Goal: Task Accomplishment & Management: Complete application form

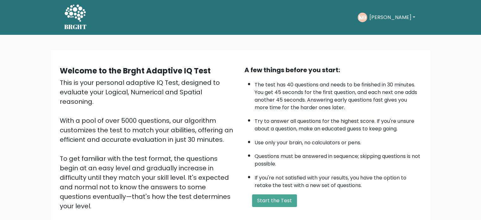
click at [443, 54] on div "Welcome to the Brght Adaptive IQ Test This is your personal adaptive IQ Test, d…" at bounding box center [240, 152] width 481 height 235
click at [410, 17] on button "[PERSON_NAME]" at bounding box center [392, 17] width 50 height 8
click at [390, 32] on link "Dashboard" at bounding box center [383, 34] width 50 height 10
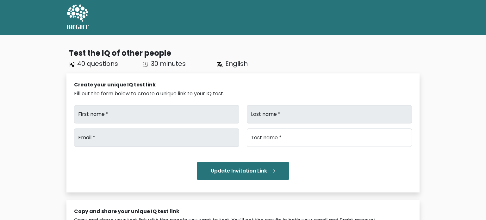
type input "https://brght.org/share/e8ht5j7l/?brght-intelligence-test"
type input "Kathleen Joy"
type input "Omilda"
type input "omildakathleen@gmail.com"
type input "Brght Intelligence Test"
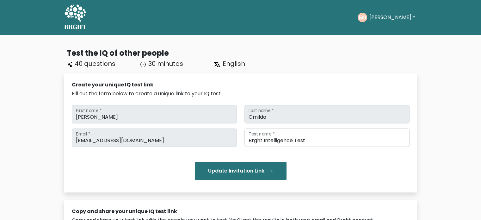
click at [392, 16] on button "[PERSON_NAME]" at bounding box center [392, 17] width 50 height 8
click at [392, 15] on button "[PERSON_NAME]" at bounding box center [392, 17] width 50 height 8
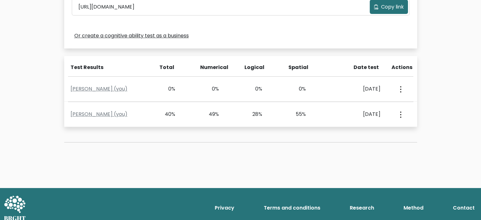
scroll to position [237, 0]
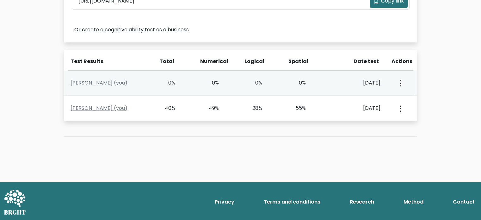
drag, startPoint x: 373, startPoint y: 62, endPoint x: 392, endPoint y: 72, distance: 21.1
click at [376, 63] on div "Date test" at bounding box center [358, 62] width 51 height 8
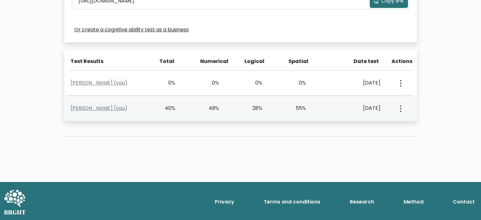
click at [401, 108] on button "button" at bounding box center [400, 108] width 5 height 20
click at [415, 130] on link "View Profile" at bounding box center [423, 126] width 50 height 10
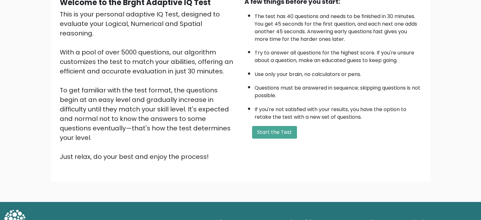
scroll to position [70, 0]
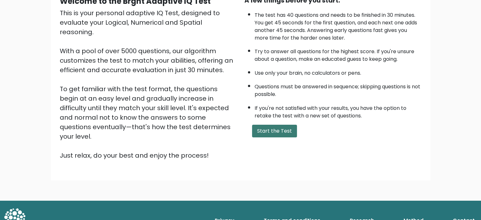
click at [276, 127] on button "Start the Test" at bounding box center [274, 131] width 45 height 13
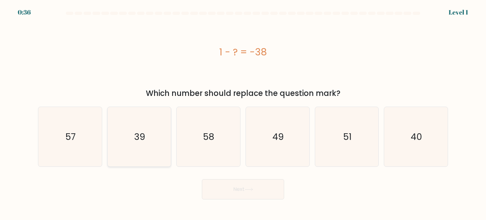
click at [152, 120] on icon "39" at bounding box center [138, 136] width 59 height 59
click at [243, 113] on input "b. 39" at bounding box center [243, 111] width 0 height 3
radio input "true"
click at [245, 190] on button "Next" at bounding box center [243, 189] width 82 height 20
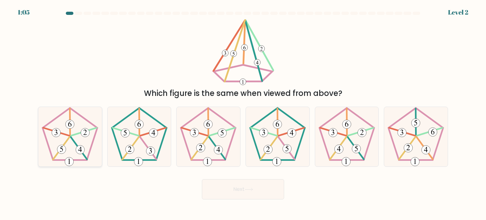
click at [76, 145] on icon at bounding box center [69, 136] width 59 height 59
click at [243, 113] on input "a." at bounding box center [243, 111] width 0 height 3
radio input "true"
click at [247, 191] on icon at bounding box center [248, 189] width 9 height 3
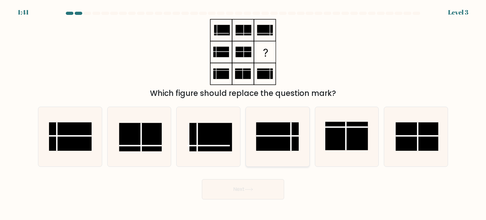
click at [280, 127] on rect at bounding box center [277, 136] width 43 height 28
click at [243, 113] on input "d." at bounding box center [243, 111] width 0 height 3
radio input "true"
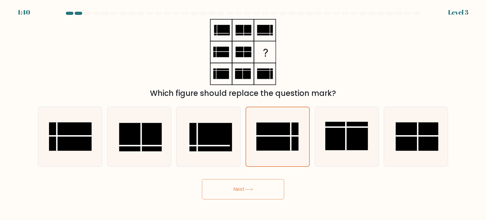
click at [267, 187] on button "Next" at bounding box center [243, 189] width 82 height 20
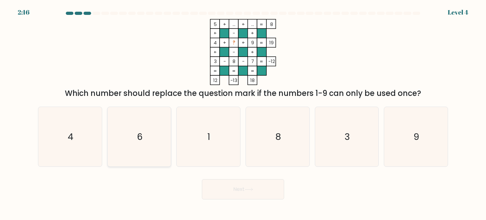
click at [122, 151] on icon "6" at bounding box center [138, 136] width 59 height 59
click at [243, 113] on input "b. 6" at bounding box center [243, 111] width 0 height 3
radio input "true"
click at [225, 186] on button "Next" at bounding box center [243, 189] width 82 height 20
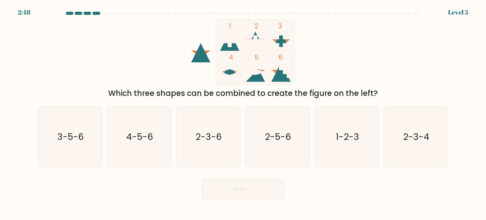
click at [231, 48] on icon at bounding box center [229, 41] width 19 height 19
click at [364, 135] on icon "1-2-3" at bounding box center [346, 136] width 59 height 59
click at [243, 113] on input "e. 1-2-3" at bounding box center [243, 111] width 0 height 3
radio input "true"
click at [244, 190] on button "Next" at bounding box center [243, 189] width 82 height 20
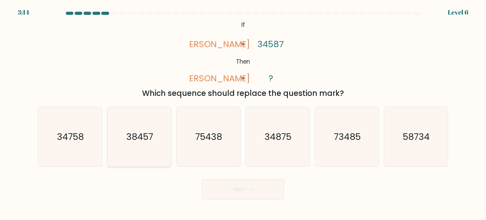
click at [137, 145] on icon "38457" at bounding box center [138, 136] width 59 height 59
click at [243, 113] on input "b. 38457" at bounding box center [243, 111] width 0 height 3
radio input "true"
click at [251, 202] on body "3:13 Level 6 If" at bounding box center [243, 110] width 486 height 220
click at [247, 194] on button "Next" at bounding box center [243, 189] width 82 height 20
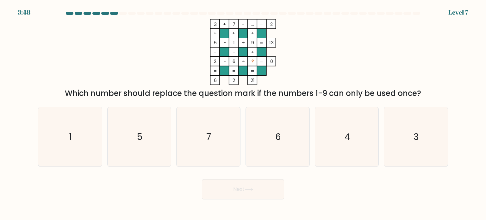
click at [413, 49] on div "3 + 7 - ... 2 + + + 5 - 1 + 9 13 - - + 2 - 6 + ? = 0 = = = = 6 2 21 = Which num…" at bounding box center [242, 59] width 417 height 80
click at [327, 141] on icon "4" at bounding box center [346, 136] width 59 height 59
click at [243, 113] on input "e. 4" at bounding box center [243, 111] width 0 height 3
radio input "true"
click at [259, 185] on button "Next" at bounding box center [243, 189] width 82 height 20
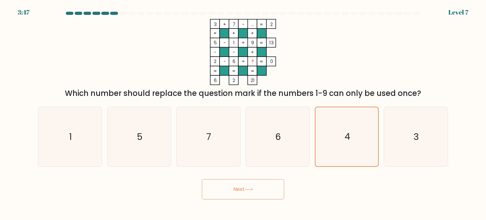
click at [259, 185] on button "Next" at bounding box center [243, 189] width 82 height 20
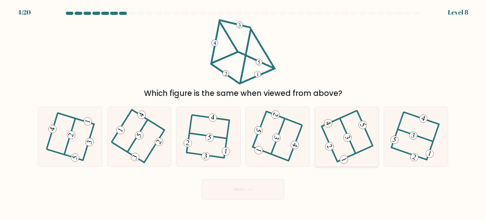
click at [339, 139] on icon at bounding box center [347, 137] width 48 height 48
click at [243, 113] on input "e." at bounding box center [243, 111] width 0 height 3
radio input "true"
click at [263, 184] on button "Next" at bounding box center [243, 189] width 82 height 20
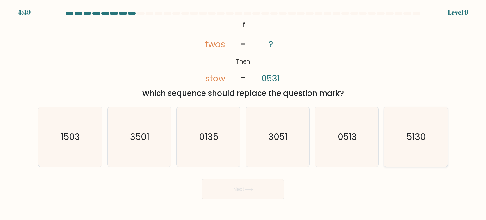
click at [418, 141] on text "5130" at bounding box center [416, 136] width 19 height 13
click at [243, 113] on input "f. 5130" at bounding box center [243, 111] width 0 height 3
radio input "true"
click at [239, 186] on button "Next" at bounding box center [243, 189] width 82 height 20
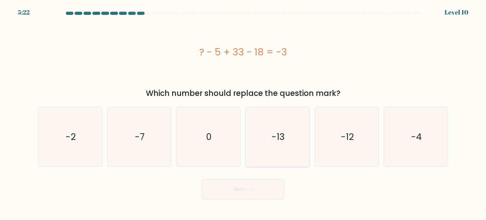
click at [279, 145] on icon "-13" at bounding box center [277, 136] width 59 height 59
click at [243, 113] on input "d. -13" at bounding box center [243, 111] width 0 height 3
radio input "true"
click at [257, 185] on button "Next" at bounding box center [243, 189] width 82 height 20
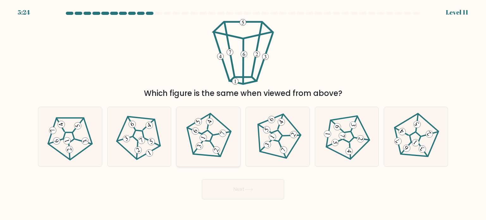
click at [218, 136] on icon at bounding box center [208, 137] width 48 height 48
click at [243, 113] on input "c." at bounding box center [243, 111] width 0 height 3
radio input "true"
drag, startPoint x: 236, startPoint y: 182, endPoint x: 235, endPoint y: 176, distance: 6.7
click at [236, 182] on button "Next" at bounding box center [243, 189] width 82 height 20
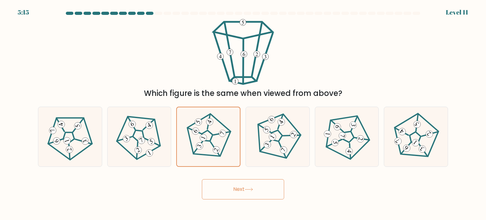
click at [241, 188] on button "Next" at bounding box center [243, 189] width 82 height 20
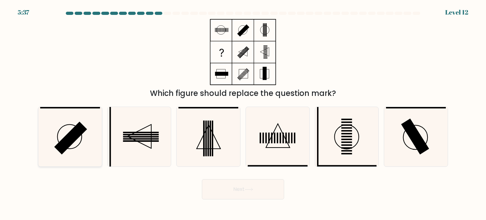
click at [67, 143] on rect at bounding box center [70, 137] width 33 height 33
click at [243, 113] on input "a." at bounding box center [243, 111] width 0 height 3
radio input "true"
click at [297, 129] on icon at bounding box center [277, 136] width 59 height 59
click at [243, 113] on input "d." at bounding box center [243, 111] width 0 height 3
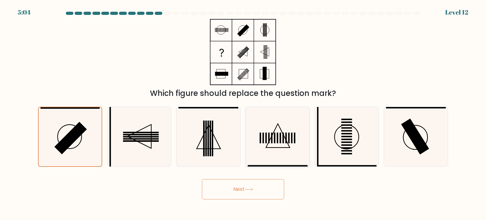
radio input "true"
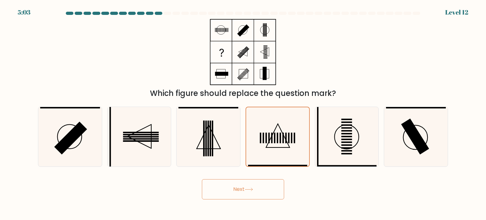
drag, startPoint x: 273, startPoint y: 183, endPoint x: 275, endPoint y: 178, distance: 5.0
click at [273, 182] on button "Next" at bounding box center [243, 189] width 82 height 20
click at [248, 190] on icon at bounding box center [248, 189] width 9 height 3
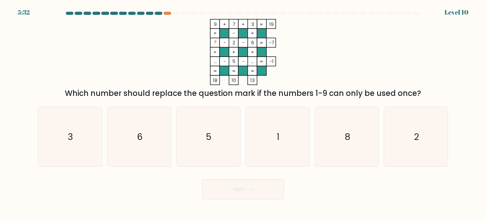
click at [123, 65] on div "9 + 7 + 3 19 + - + ? - 2 - 6 -7 + + + ... - 5 - ... = -1 = = = = 18 10 13 = Whi…" at bounding box center [242, 59] width 417 height 80
click at [287, 143] on icon "1" at bounding box center [277, 136] width 59 height 59
click at [243, 113] on input "d. 1" at bounding box center [243, 111] width 0 height 3
radio input "true"
click at [249, 189] on icon at bounding box center [249, 189] width 8 height 3
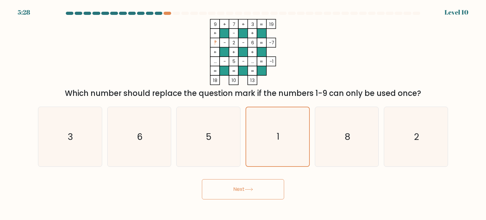
click at [249, 190] on icon at bounding box center [248, 189] width 9 height 3
click at [248, 191] on button "Next" at bounding box center [243, 189] width 82 height 20
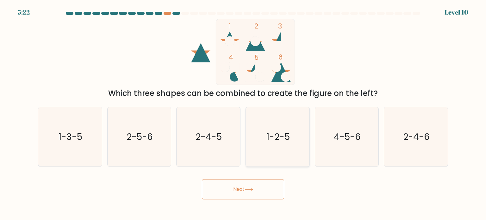
click at [285, 139] on text "1-2-5" at bounding box center [277, 136] width 23 height 13
click at [243, 113] on input "d. 1-2-5" at bounding box center [243, 111] width 0 height 3
radio input "true"
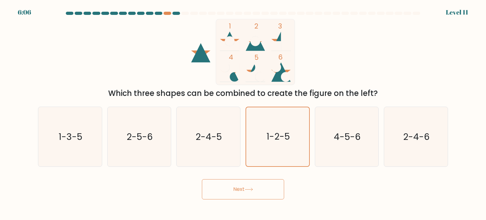
click at [360, 61] on div "1 2 3 4 5 6 Which three shapes can be combined to create the figure on the left?" at bounding box center [242, 59] width 417 height 80
click at [362, 184] on div "Next" at bounding box center [242, 186] width 417 height 25
click at [253, 38] on circle at bounding box center [254, 40] width 9 height 9
click at [349, 139] on text "4-5-6" at bounding box center [347, 136] width 27 height 13
click at [243, 113] on input "e. 4-5-6" at bounding box center [243, 111] width 0 height 3
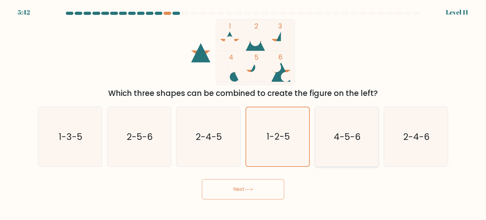
radio input "true"
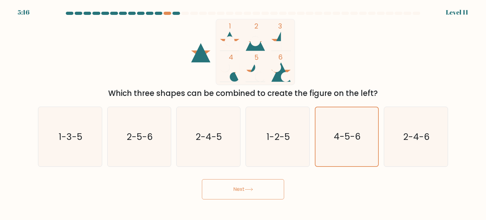
click at [255, 190] on button "Next" at bounding box center [243, 189] width 82 height 20
click at [244, 191] on button "Next" at bounding box center [243, 189] width 82 height 20
click at [364, 55] on div "1 2 3 4 5 6 Which three shapes can be combined to create the figure on the left?" at bounding box center [242, 59] width 417 height 80
click at [349, 139] on text "4-5-6" at bounding box center [347, 136] width 27 height 12
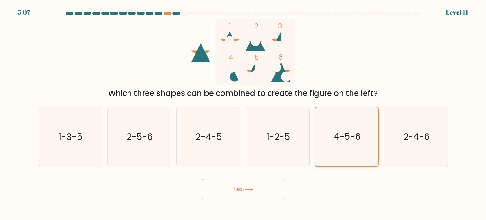
click at [243, 113] on input "e. 4-5-6" at bounding box center [243, 111] width 0 height 3
click at [249, 182] on button "Next" at bounding box center [243, 189] width 82 height 20
click at [262, 188] on button "Next" at bounding box center [243, 189] width 82 height 20
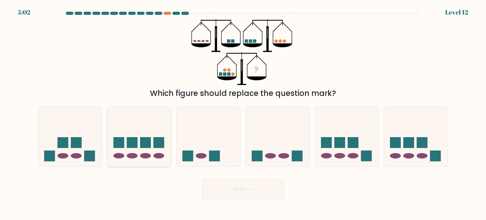
drag, startPoint x: 149, startPoint y: 155, endPoint x: 156, endPoint y: 157, distance: 7.1
click at [150, 155] on ellipse at bounding box center [145, 155] width 11 height 5
click at [243, 113] on input "b." at bounding box center [243, 111] width 0 height 3
radio input "true"
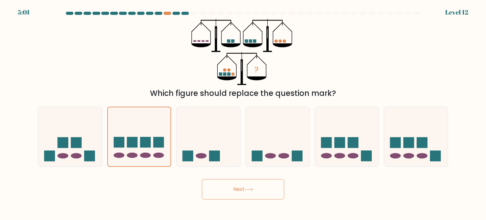
click at [236, 188] on button "Next" at bounding box center [243, 189] width 82 height 20
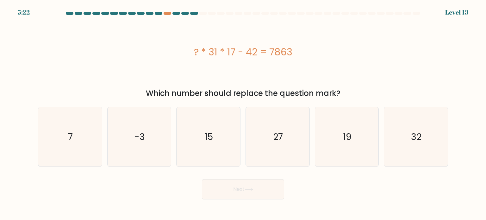
click at [466, 109] on form "a. 7" at bounding box center [243, 106] width 486 height 188
click at [213, 139] on text "15" at bounding box center [209, 136] width 8 height 13
click at [243, 113] on input "c. 15" at bounding box center [243, 111] width 0 height 3
radio input "true"
click at [239, 189] on button "Next" at bounding box center [243, 189] width 82 height 20
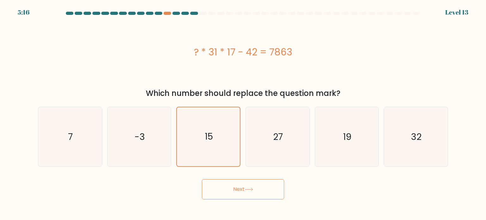
click at [240, 191] on button "Next" at bounding box center [243, 189] width 82 height 20
click at [199, 130] on icon "15" at bounding box center [208, 136] width 59 height 59
click at [243, 113] on input "c. 15" at bounding box center [243, 111] width 0 height 3
click at [251, 194] on button "Next" at bounding box center [243, 189] width 82 height 20
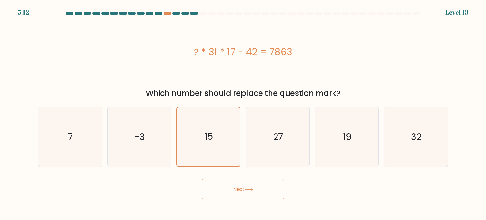
click at [251, 194] on button "Next" at bounding box center [243, 189] width 82 height 20
click at [252, 189] on icon at bounding box center [248, 189] width 9 height 3
click at [243, 192] on button "Next" at bounding box center [243, 189] width 82 height 20
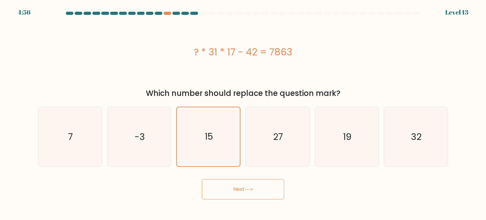
click at [255, 189] on button "Next" at bounding box center [243, 189] width 82 height 20
click at [212, 122] on icon "15" at bounding box center [207, 136] width 59 height 59
click at [243, 113] on input "c. 15" at bounding box center [243, 111] width 0 height 3
radio input "true"
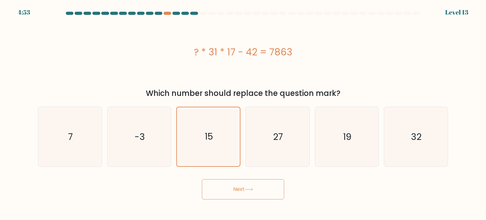
click at [244, 191] on button "Next" at bounding box center [243, 189] width 82 height 20
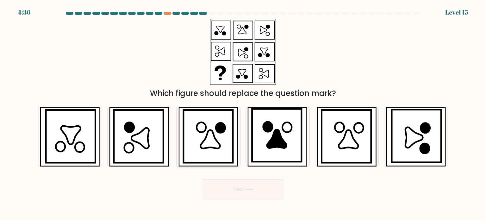
click at [225, 142] on icon at bounding box center [208, 136] width 50 height 53
click at [243, 113] on input "c." at bounding box center [243, 111] width 0 height 3
radio input "true"
click at [253, 190] on icon at bounding box center [248, 189] width 9 height 3
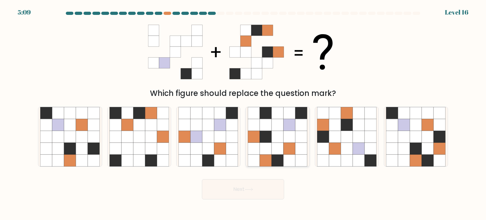
click at [293, 132] on icon at bounding box center [289, 137] width 12 height 12
click at [243, 113] on input "d." at bounding box center [243, 111] width 0 height 3
radio input "true"
click at [251, 189] on icon at bounding box center [248, 189] width 9 height 3
click at [247, 192] on button "Next" at bounding box center [243, 189] width 82 height 20
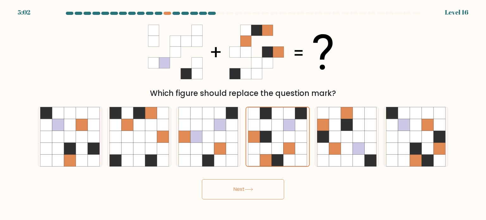
click at [247, 192] on button "Next" at bounding box center [243, 189] width 82 height 20
click at [359, 53] on div "Which figure should replace the question mark?" at bounding box center [242, 59] width 417 height 80
click at [360, 53] on div "Which figure should replace the question mark?" at bounding box center [242, 59] width 417 height 80
click at [274, 142] on icon at bounding box center [278, 137] width 12 height 12
click at [243, 113] on input "d." at bounding box center [243, 111] width 0 height 3
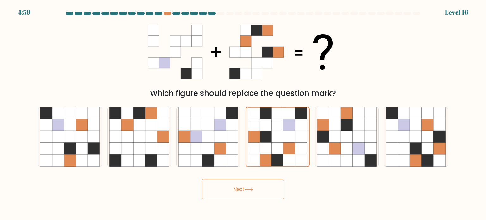
click at [256, 188] on button "Next" at bounding box center [243, 189] width 82 height 20
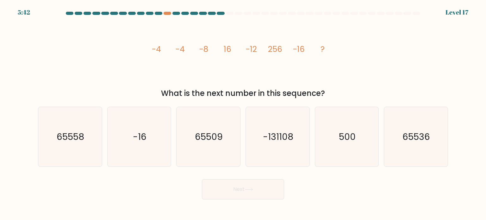
click at [390, 61] on div "image/svg+xml -4 -4 -8 16 -12 256 -16 ? What is the next number in this sequenc…" at bounding box center [242, 59] width 417 height 80
click at [72, 59] on div "image/svg+xml -4 -4 -8 16 -12 256 -16 ? What is the next number in this sequenc…" at bounding box center [242, 59] width 417 height 80
click at [154, 161] on icon "-16" at bounding box center [138, 136] width 59 height 59
click at [243, 113] on input "b. -16" at bounding box center [243, 111] width 0 height 3
radio input "true"
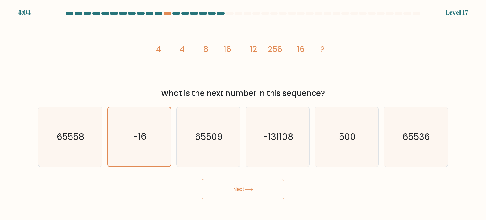
click at [242, 191] on button "Next" at bounding box center [243, 189] width 82 height 20
click at [248, 195] on button "Next" at bounding box center [243, 189] width 82 height 20
click at [248, 190] on icon at bounding box center [248, 189] width 9 height 3
click at [247, 189] on icon at bounding box center [248, 189] width 9 height 3
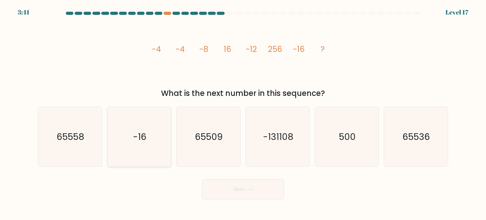
click at [134, 134] on text "-16" at bounding box center [140, 136] width 14 height 13
click at [243, 113] on input "b. -16" at bounding box center [243, 111] width 0 height 3
radio input "true"
click at [262, 193] on button "Next" at bounding box center [243, 189] width 82 height 20
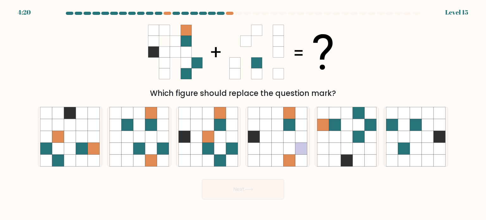
click at [385, 63] on div "Which figure should replace the question mark?" at bounding box center [242, 59] width 417 height 80
click at [359, 136] on icon at bounding box center [359, 137] width 12 height 12
click at [243, 113] on input "e." at bounding box center [243, 111] width 0 height 3
radio input "true"
click at [239, 193] on button "Next" at bounding box center [243, 189] width 82 height 20
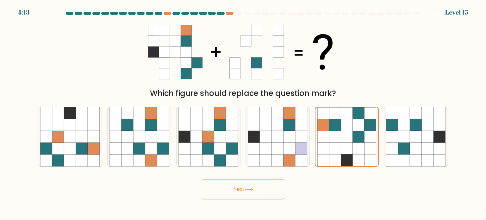
click at [239, 193] on button "Next" at bounding box center [243, 189] width 82 height 20
click at [241, 189] on button "Next" at bounding box center [243, 189] width 82 height 20
click at [347, 133] on icon at bounding box center [347, 137] width 12 height 12
click at [243, 113] on input "e." at bounding box center [243, 111] width 0 height 3
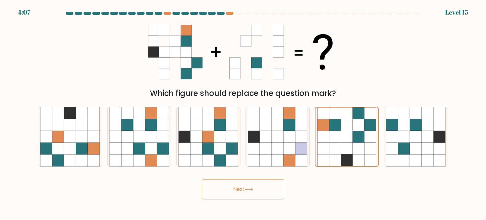
click at [266, 187] on button "Next" at bounding box center [243, 189] width 82 height 20
click at [361, 65] on div "Which figure should replace the question mark?" at bounding box center [242, 59] width 417 height 80
click at [253, 188] on icon at bounding box center [248, 189] width 9 height 3
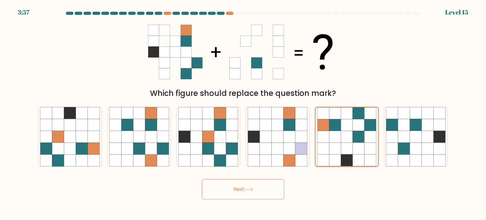
click at [339, 162] on icon at bounding box center [335, 160] width 12 height 12
click at [243, 113] on input "e." at bounding box center [243, 111] width 0 height 3
click at [244, 192] on button "Next" at bounding box center [243, 189] width 82 height 20
click at [376, 54] on div "Which figure should replace the question mark?" at bounding box center [242, 59] width 417 height 80
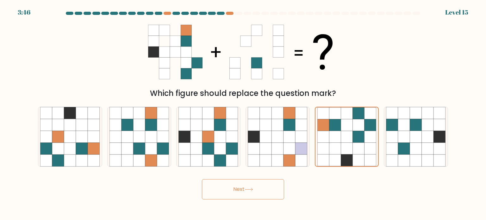
click at [261, 184] on button "Next" at bounding box center [243, 189] width 82 height 20
click at [241, 192] on button "Next" at bounding box center [243, 189] width 82 height 20
click at [242, 192] on button "Next" at bounding box center [243, 189] width 82 height 20
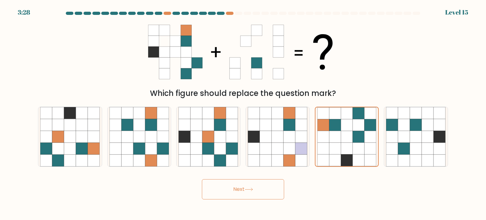
click at [256, 189] on button "Next" at bounding box center [243, 189] width 82 height 20
click at [344, 126] on icon at bounding box center [347, 125] width 12 height 12
click at [243, 113] on input "e." at bounding box center [243, 111] width 0 height 3
radio input "true"
click at [252, 192] on button "Next" at bounding box center [243, 189] width 82 height 20
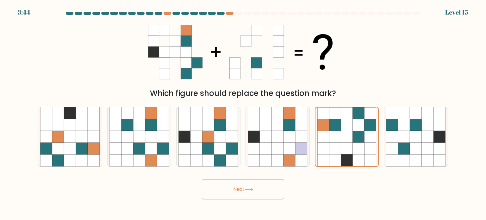
click at [252, 193] on button "Next" at bounding box center [243, 189] width 82 height 20
click at [368, 57] on div "Which figure should replace the question mark?" at bounding box center [242, 59] width 417 height 80
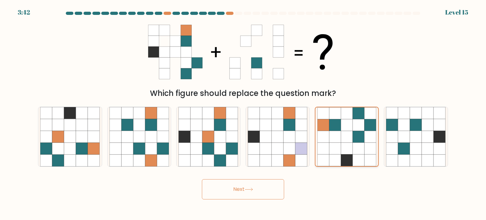
click at [348, 146] on icon at bounding box center [347, 148] width 12 height 12
click at [243, 113] on input "e." at bounding box center [243, 111] width 0 height 3
click at [270, 191] on button "Next" at bounding box center [243, 189] width 82 height 20
click at [338, 146] on icon at bounding box center [335, 148] width 12 height 12
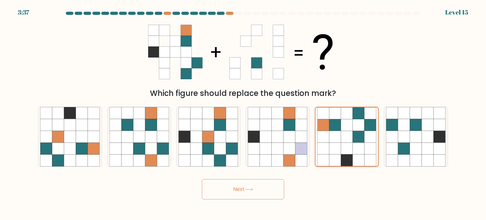
click at [243, 113] on input "e." at bounding box center [243, 111] width 0 height 3
click at [244, 193] on button "Next" at bounding box center [243, 189] width 82 height 20
click at [246, 195] on button "Next" at bounding box center [243, 189] width 82 height 20
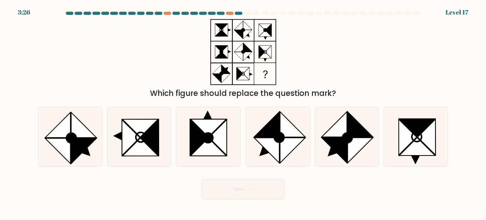
click at [245, 195] on button "Next" at bounding box center [243, 189] width 82 height 20
click at [363, 63] on div "Which figure should replace the question mark?" at bounding box center [242, 59] width 417 height 80
click at [52, 140] on icon at bounding box center [57, 150] width 25 height 25
click at [243, 113] on input "a." at bounding box center [243, 111] width 0 height 3
radio input "true"
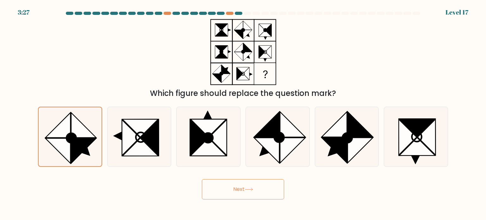
click at [245, 191] on button "Next" at bounding box center [243, 189] width 82 height 20
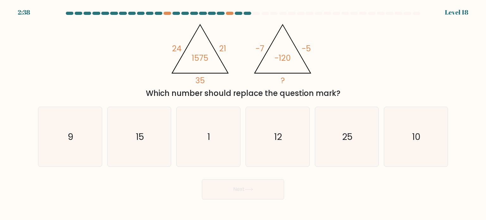
click at [94, 59] on div "@import url('https://fonts.googleapis.com/css?family=Abril+Fatface:400,100,100i…" at bounding box center [242, 59] width 417 height 80
drag, startPoint x: 410, startPoint y: 117, endPoint x: 380, endPoint y: 135, distance: 35.0
click at [410, 118] on icon "10" at bounding box center [415, 136] width 59 height 59
click at [243, 113] on input "f. 10" at bounding box center [243, 111] width 0 height 3
radio input "true"
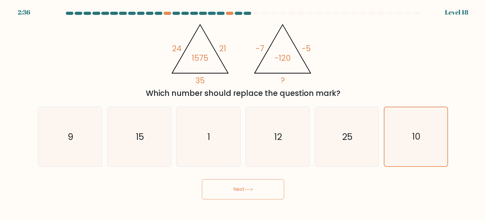
click at [249, 191] on button "Next" at bounding box center [243, 189] width 82 height 20
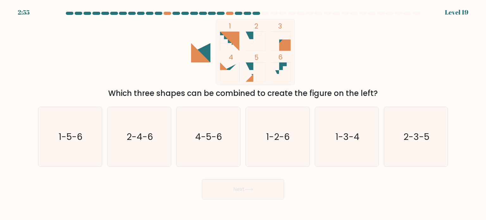
click at [406, 78] on div "1 2 3 4 5 6 Which three shapes can be combined to create the figure on the left?" at bounding box center [242, 59] width 417 height 80
click at [75, 153] on icon "1-5-6" at bounding box center [69, 136] width 59 height 59
click at [243, 113] on input "a. 1-5-6" at bounding box center [243, 111] width 0 height 3
radio input "true"
click at [216, 182] on button "Next" at bounding box center [243, 189] width 82 height 20
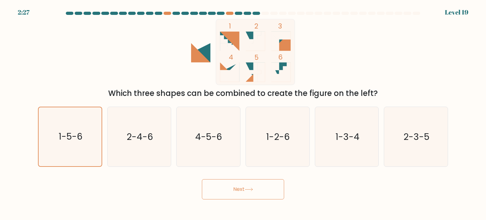
click at [247, 188] on icon at bounding box center [248, 189] width 9 height 3
click at [244, 197] on button "Next" at bounding box center [243, 189] width 82 height 20
click at [244, 195] on button "Next" at bounding box center [243, 189] width 82 height 20
click at [250, 191] on icon at bounding box center [248, 189] width 9 height 3
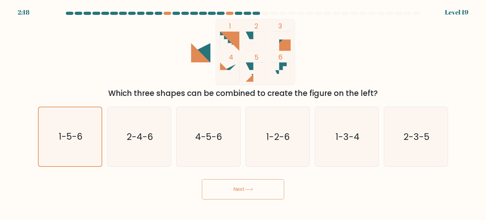
click at [250, 191] on icon at bounding box center [248, 189] width 9 height 3
click at [242, 194] on button "Next" at bounding box center [243, 189] width 82 height 20
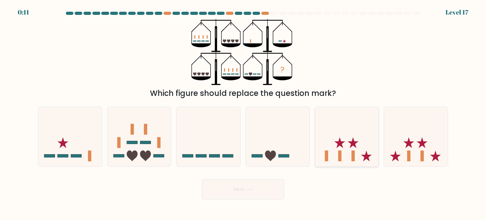
click at [348, 138] on icon at bounding box center [347, 136] width 64 height 52
click at [243, 113] on input "e." at bounding box center [243, 111] width 0 height 3
radio input "true"
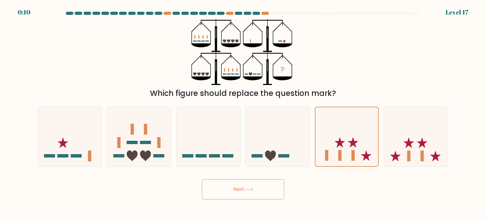
click at [256, 184] on button "Next" at bounding box center [243, 189] width 82 height 20
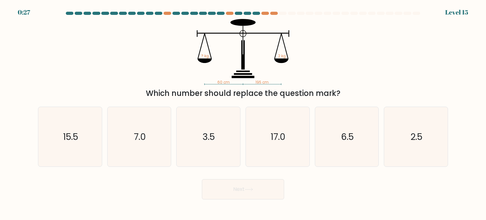
click at [121, 65] on div "60 cm 195 cm ? kg 2 kg Which number should replace the question mark?" at bounding box center [242, 59] width 417 height 80
drag, startPoint x: 89, startPoint y: 86, endPoint x: 159, endPoint y: 102, distance: 72.6
click at [89, 85] on div "60 cm 195 cm ? kg 2 kg Which number should replace the question mark?" at bounding box center [242, 59] width 417 height 80
click at [363, 126] on icon "6.5" at bounding box center [346, 136] width 59 height 59
click at [243, 113] on input "e. 6.5" at bounding box center [243, 111] width 0 height 3
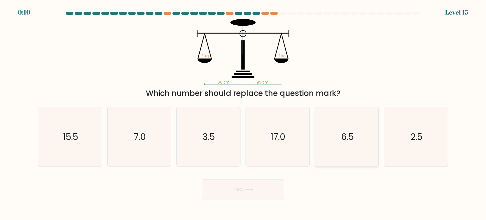
radio input "true"
click at [251, 199] on button "Next" at bounding box center [243, 189] width 82 height 20
click at [256, 188] on button "Next" at bounding box center [243, 189] width 82 height 20
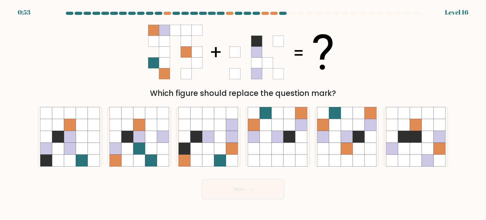
click at [382, 62] on div "Which figure should replace the question mark?" at bounding box center [242, 59] width 417 height 80
click at [345, 129] on icon at bounding box center [347, 125] width 12 height 12
click at [243, 113] on input "e." at bounding box center [243, 111] width 0 height 3
radio input "true"
click at [253, 187] on button "Next" at bounding box center [243, 189] width 82 height 20
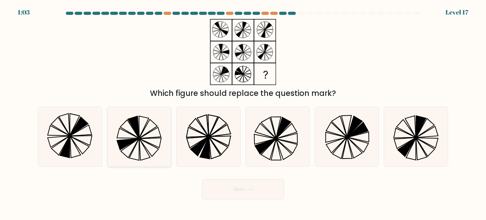
click at [115, 149] on icon at bounding box center [138, 136] width 59 height 59
click at [243, 113] on input "b." at bounding box center [243, 111] width 0 height 3
radio input "true"
click at [243, 184] on button "Next" at bounding box center [243, 189] width 82 height 20
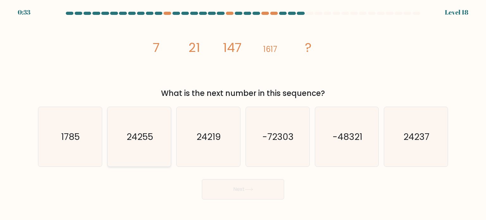
click at [147, 139] on text "24255" at bounding box center [140, 136] width 27 height 13
click at [243, 113] on input "b. 24255" at bounding box center [243, 111] width 0 height 3
radio input "true"
click at [231, 191] on button "Next" at bounding box center [243, 189] width 82 height 20
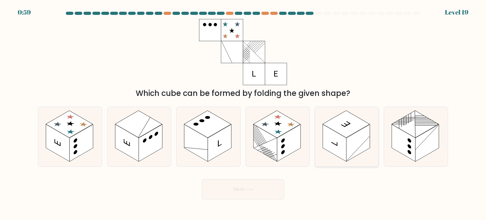
click at [343, 144] on rect at bounding box center [335, 142] width 24 height 37
click at [243, 113] on input "e." at bounding box center [243, 111] width 0 height 3
radio input "true"
click at [241, 200] on body "0:55 Level 19" at bounding box center [243, 110] width 486 height 220
click at [240, 193] on button "Next" at bounding box center [243, 189] width 82 height 20
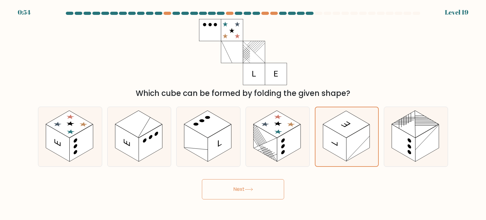
click at [240, 193] on button "Next" at bounding box center [243, 189] width 82 height 20
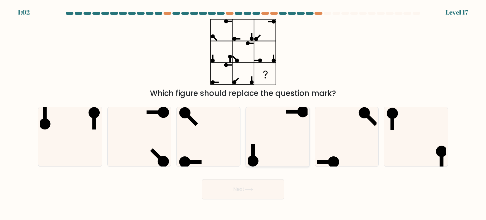
click at [272, 133] on icon at bounding box center [277, 136] width 59 height 59
click at [243, 113] on input "d." at bounding box center [243, 111] width 0 height 3
radio input "true"
click at [255, 184] on button "Next" at bounding box center [243, 189] width 82 height 20
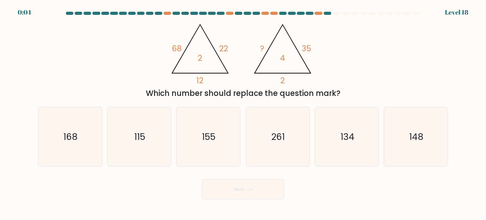
click at [102, 70] on div "@import url('https://fonts.googleapis.com/css?family=Abril+Fatface:400,100,100i…" at bounding box center [242, 59] width 417 height 80
click at [394, 50] on div "@import url('https://fonts.googleapis.com/css?family=Abril+Fatface:400,100,100i…" at bounding box center [242, 59] width 417 height 80
click at [146, 148] on icon "115" at bounding box center [138, 136] width 59 height 59
click at [243, 113] on input "b. 115" at bounding box center [243, 111] width 0 height 3
radio input "true"
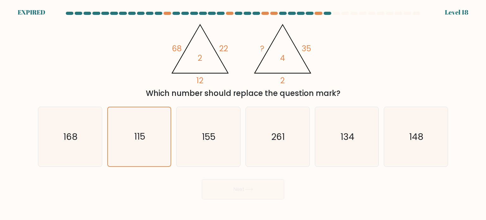
click at [254, 192] on div "Next" at bounding box center [242, 186] width 417 height 25
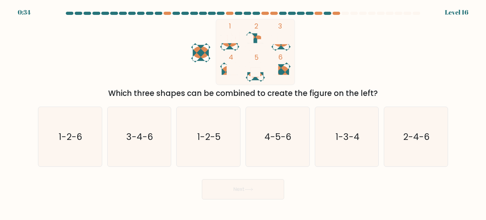
click at [382, 70] on div "1 2 3 4 5 6 Which three shapes can be combined to create the figure on the left?" at bounding box center [242, 59] width 417 height 80
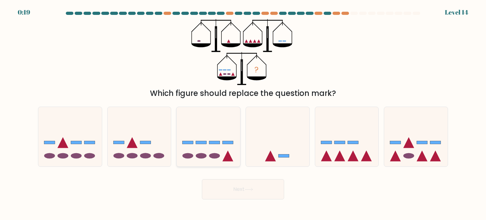
click at [200, 142] on rect at bounding box center [201, 142] width 11 height 3
click at [243, 113] on input "c." at bounding box center [243, 111] width 0 height 3
radio input "true"
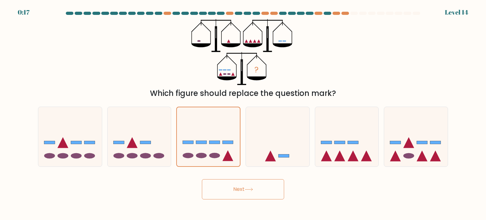
click at [258, 188] on button "Next" at bounding box center [243, 189] width 82 height 20
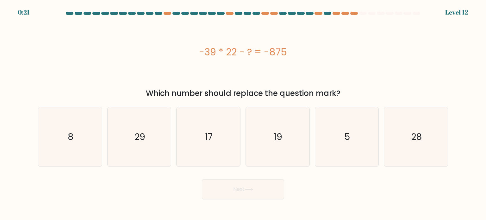
click at [78, 74] on div "-39 * 22 - ? = -875" at bounding box center [243, 52] width 410 height 66
click at [352, 77] on div "-39 * 22 - ? = -875" at bounding box center [243, 52] width 410 height 66
drag, startPoint x: 204, startPoint y: 133, endPoint x: 207, endPoint y: 144, distance: 10.5
click at [204, 134] on icon "17" at bounding box center [207, 136] width 59 height 59
click at [243, 113] on input "c. 17" at bounding box center [243, 111] width 0 height 3
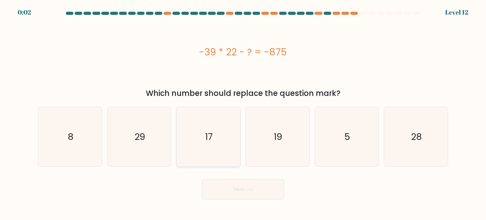
radio input "true"
click at [251, 184] on button "Next" at bounding box center [243, 189] width 82 height 20
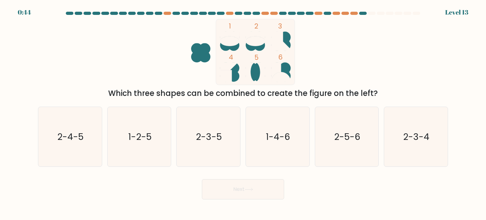
click at [237, 193] on button "Next" at bounding box center [243, 189] width 82 height 20
click at [237, 191] on button "Next" at bounding box center [243, 189] width 82 height 20
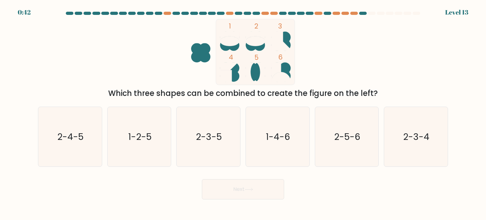
click at [367, 63] on div "1 2 3 4 5 6 Which three shapes can be combined to create the figure on the left?" at bounding box center [242, 59] width 417 height 80
click at [146, 141] on text "1-2-5" at bounding box center [139, 136] width 23 height 13
click at [243, 113] on input "b. 1-2-5" at bounding box center [243, 111] width 0 height 3
radio input "true"
click at [263, 190] on button "Next" at bounding box center [243, 189] width 82 height 20
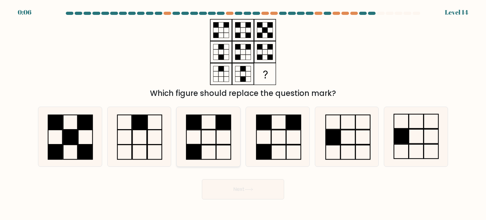
click at [212, 142] on icon at bounding box center [207, 136] width 59 height 59
click at [243, 113] on input "c." at bounding box center [243, 111] width 0 height 3
radio input "true"
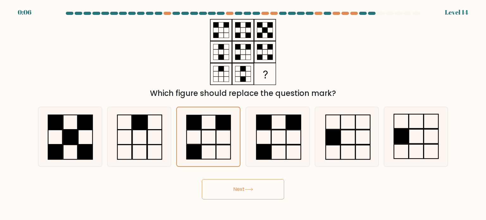
click at [267, 188] on button "Next" at bounding box center [243, 189] width 82 height 20
click at [263, 188] on button "Next" at bounding box center [243, 189] width 82 height 20
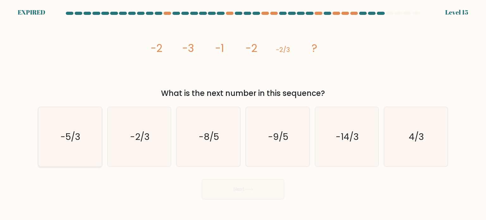
click at [95, 141] on icon "-5/3" at bounding box center [69, 136] width 59 height 59
click at [243, 113] on input "a. -5/3" at bounding box center [243, 111] width 0 height 3
radio input "true"
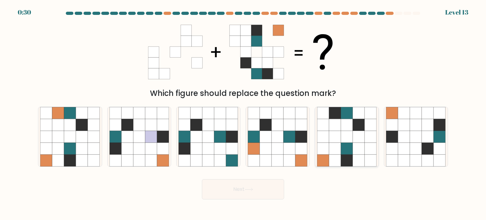
click at [342, 141] on icon at bounding box center [347, 137] width 12 height 12
click at [243, 113] on input "e." at bounding box center [243, 111] width 0 height 3
radio input "true"
click at [263, 187] on button "Next" at bounding box center [243, 189] width 82 height 20
click at [265, 186] on button "Next" at bounding box center [243, 189] width 82 height 20
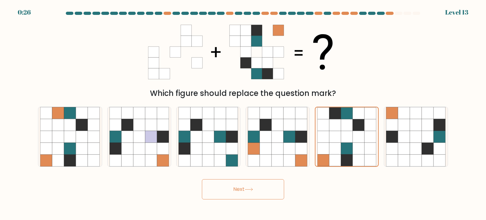
click at [239, 188] on button "Next" at bounding box center [243, 189] width 82 height 20
click at [239, 187] on button "Next" at bounding box center [243, 189] width 82 height 20
click at [329, 145] on icon at bounding box center [323, 148] width 12 height 12
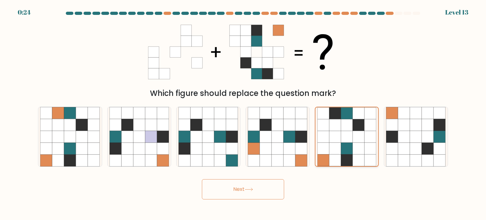
click at [243, 113] on input "e." at bounding box center [243, 111] width 0 height 3
click at [329, 145] on icon at bounding box center [323, 148] width 12 height 12
click at [243, 113] on input "e." at bounding box center [243, 111] width 0 height 3
click at [261, 186] on button "Next" at bounding box center [243, 189] width 82 height 20
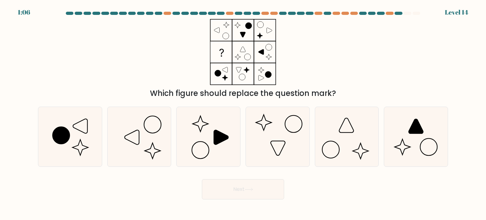
click at [349, 56] on div "Which figure should replace the question mark?" at bounding box center [242, 59] width 417 height 80
click at [136, 149] on icon at bounding box center [138, 136] width 59 height 59
click at [243, 113] on input "b." at bounding box center [243, 111] width 0 height 3
radio input "true"
click at [221, 145] on icon at bounding box center [207, 136] width 59 height 59
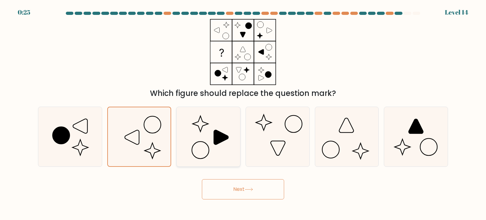
click at [243, 113] on input "c." at bounding box center [243, 111] width 0 height 3
radio input "true"
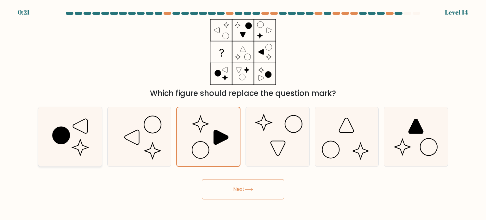
click at [79, 150] on icon at bounding box center [69, 136] width 59 height 59
click at [243, 113] on input "a." at bounding box center [243, 111] width 0 height 3
radio input "true"
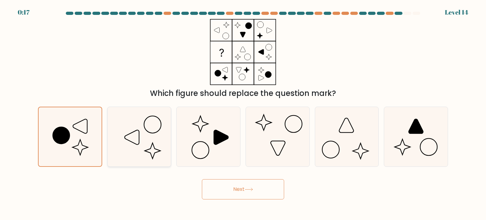
click at [150, 145] on icon at bounding box center [138, 136] width 59 height 59
click at [243, 113] on input "b." at bounding box center [243, 111] width 0 height 3
radio input "true"
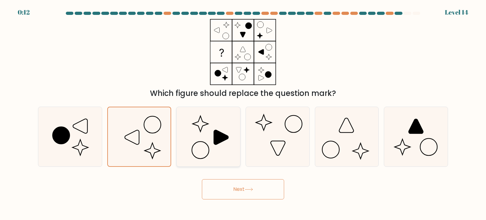
click at [221, 151] on icon at bounding box center [207, 136] width 59 height 59
click at [243, 113] on input "c." at bounding box center [243, 111] width 0 height 3
radio input "true"
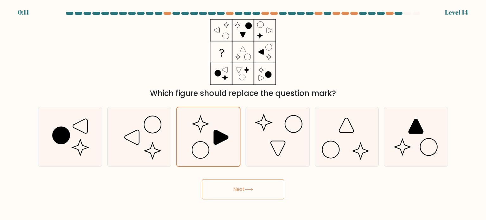
click at [253, 184] on button "Next" at bounding box center [243, 189] width 82 height 20
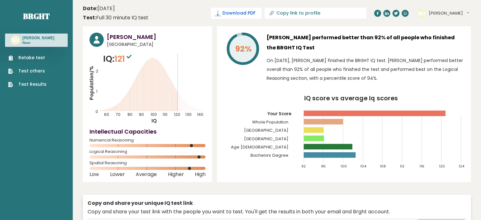
click at [255, 11] on span "Download PDF" at bounding box center [238, 13] width 33 height 7
click at [460, 13] on button "[PERSON_NAME]" at bounding box center [449, 13] width 40 height 6
click at [458, 12] on button "[PERSON_NAME]" at bounding box center [449, 13] width 40 height 6
click at [453, 32] on link "Profile" at bounding box center [445, 32] width 32 height 9
click at [451, 15] on button "[PERSON_NAME]" at bounding box center [449, 13] width 40 height 6
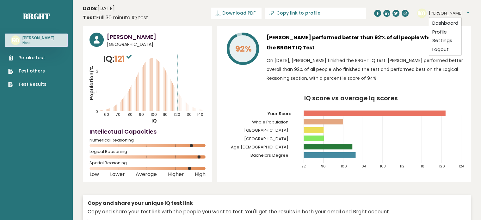
click at [29, 85] on ul "Retake test Test others Test Results" at bounding box center [27, 70] width 45 height 33
click at [30, 87] on link "Test Results" at bounding box center [27, 84] width 38 height 7
click at [452, 11] on button "[PERSON_NAME]" at bounding box center [449, 13] width 40 height 6
click at [448, 21] on link "Dashboard" at bounding box center [445, 23] width 32 height 9
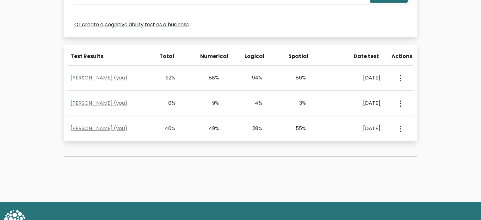
scroll to position [253, 0]
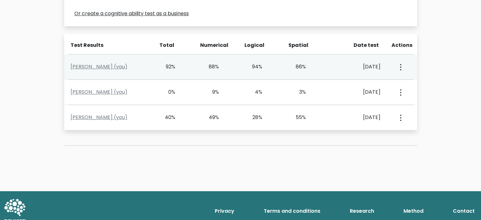
click at [402, 66] on button "button" at bounding box center [400, 67] width 5 height 20
click at [410, 85] on link "View Profile" at bounding box center [423, 85] width 50 height 10
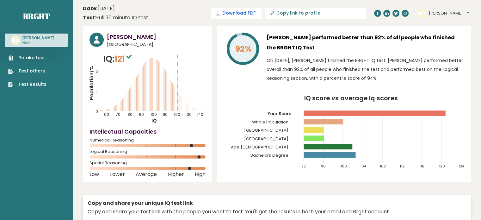
click at [255, 11] on span "Download PDF" at bounding box center [238, 13] width 33 height 7
click at [442, 11] on button "[PERSON_NAME]" at bounding box center [449, 13] width 40 height 6
click at [275, 11] on icon at bounding box center [271, 13] width 6 height 6
type input "https://brght.org/profile/kathleen-joy-omilda/?utm_source=share&utm_medium=copy…"
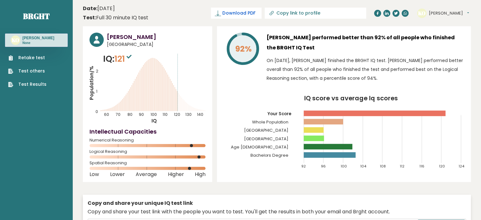
click at [255, 13] on span "Download PDF" at bounding box center [238, 13] width 33 height 7
click at [460, 12] on button "[PERSON_NAME]" at bounding box center [449, 13] width 40 height 6
click at [448, 40] on link "Settings" at bounding box center [445, 40] width 32 height 9
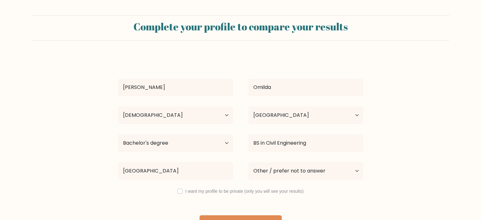
select select "25_34"
select select "NZ"
select select "bachelors_degree"
select select "other"
click at [325, 116] on select "Country [GEOGRAPHIC_DATA] [GEOGRAPHIC_DATA] [GEOGRAPHIC_DATA] [US_STATE] [GEOGR…" at bounding box center [305, 115] width 115 height 18
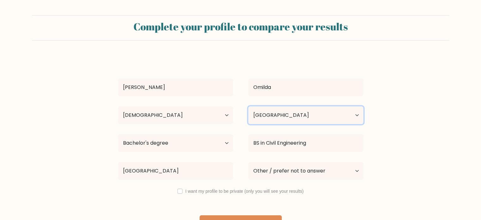
select select "PH"
click at [248, 106] on select "Country [GEOGRAPHIC_DATA] [GEOGRAPHIC_DATA] [GEOGRAPHIC_DATA] [US_STATE] [GEOGR…" at bounding box center [305, 115] width 115 height 18
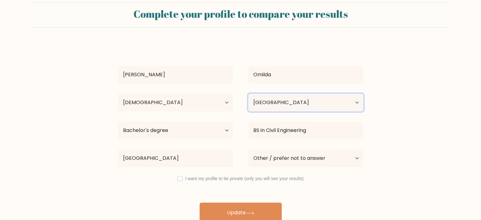
scroll to position [20, 0]
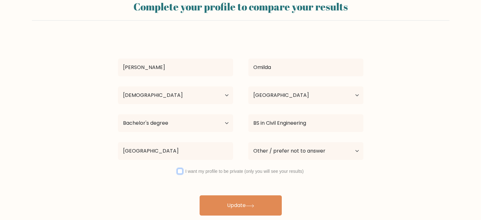
click at [178, 170] on input "checkbox" at bounding box center [179, 171] width 5 height 5
checkbox input "true"
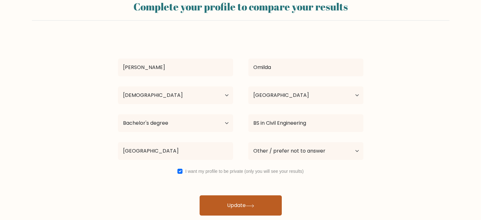
click at [231, 207] on button "Update" at bounding box center [241, 205] width 82 height 20
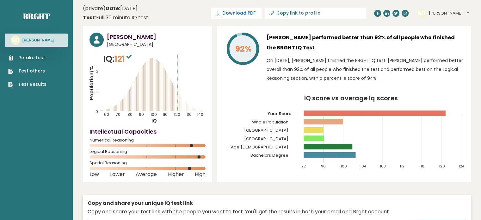
click at [255, 11] on span "Download PDF" at bounding box center [238, 13] width 33 height 7
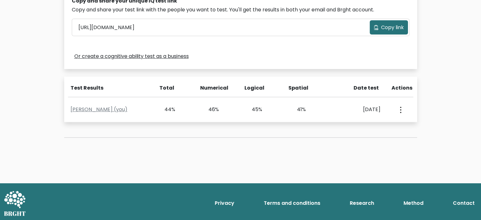
scroll to position [212, 0]
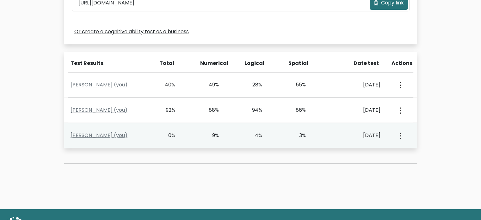
scroll to position [253, 0]
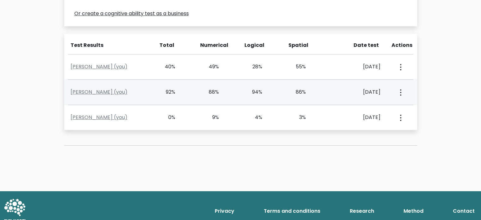
click at [401, 93] on button "button" at bounding box center [400, 92] width 5 height 20
click at [410, 108] on link "View Profile" at bounding box center [423, 110] width 50 height 10
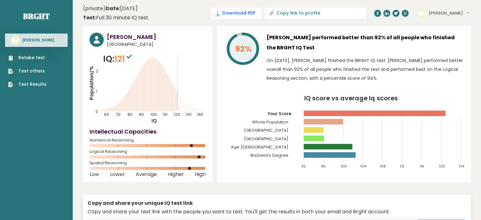
click at [255, 12] on span "Download PDF" at bounding box center [238, 13] width 33 height 7
click at [459, 10] on button "[PERSON_NAME]" at bounding box center [449, 13] width 40 height 6
click at [175, 12] on header "(private) Date: September 12, 2025 Test: Full 30 minute IQ test Download PDF Do…" at bounding box center [277, 13] width 388 height 20
click at [175, 16] on header "(private) Date: September 12, 2025 Test: Full 30 minute IQ test Download PDF Do…" at bounding box center [277, 13] width 388 height 20
click at [386, 15] on link at bounding box center [386, 13] width 7 height 7
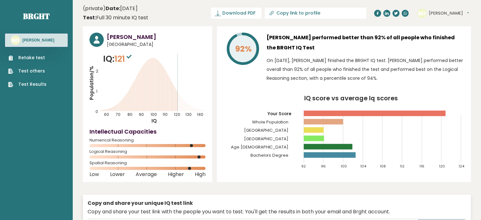
click at [378, 15] on link at bounding box center [377, 13] width 7 height 7
click at [255, 10] on span "Download PDF" at bounding box center [238, 13] width 33 height 7
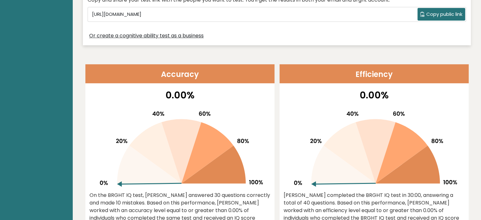
scroll to position [253, 0]
